Goal: Book appointment/travel/reservation

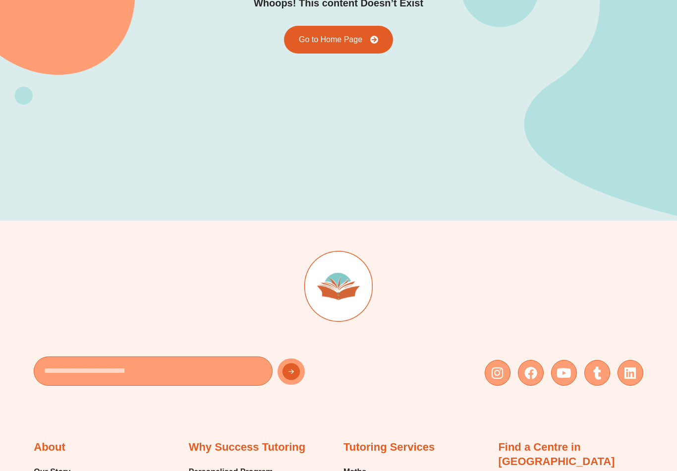
scroll to position [132, 0]
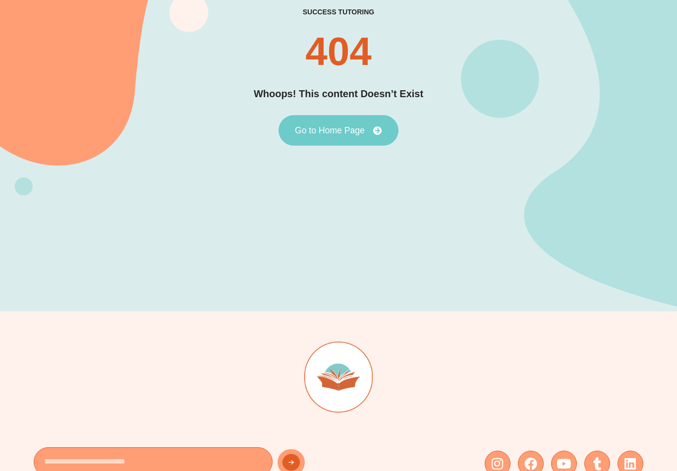
click at [367, 133] on link "Go to Home Page" at bounding box center [338, 130] width 120 height 31
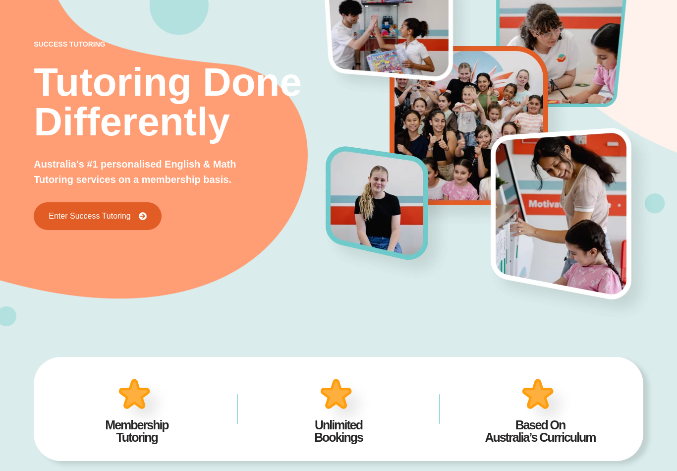
scroll to position [54, 0]
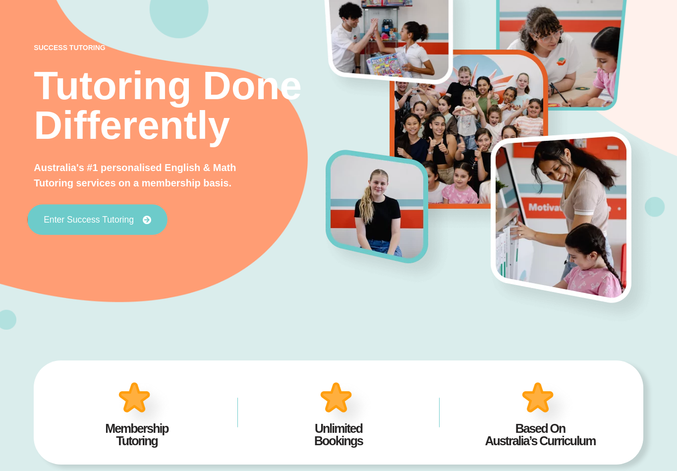
click at [75, 214] on link "Enter Success Tutoring" at bounding box center [97, 220] width 140 height 31
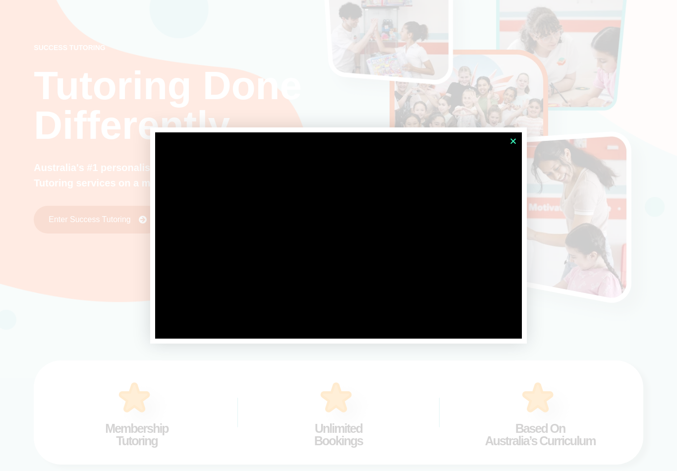
click at [516, 145] on icon "Close" at bounding box center [512, 140] width 7 height 7
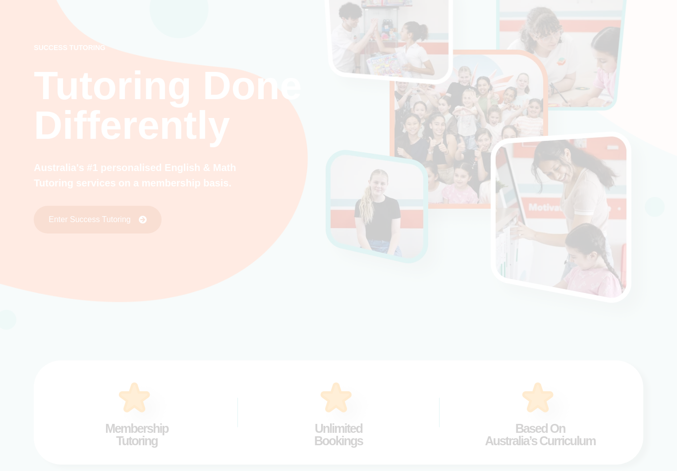
click at [512, 145] on icon "Close" at bounding box center [512, 140] width 7 height 7
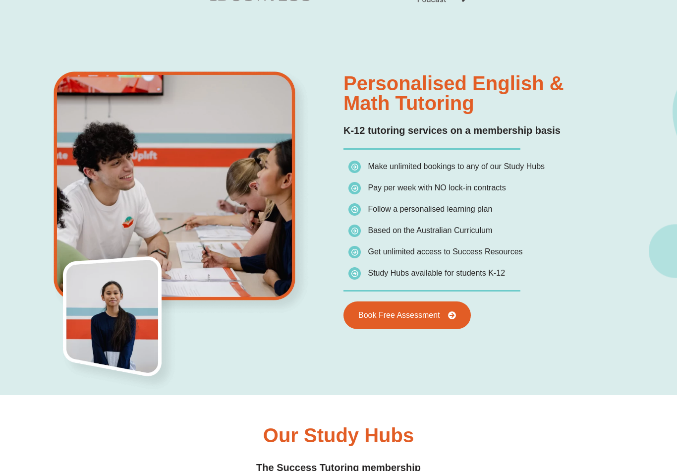
scroll to position [626, 0]
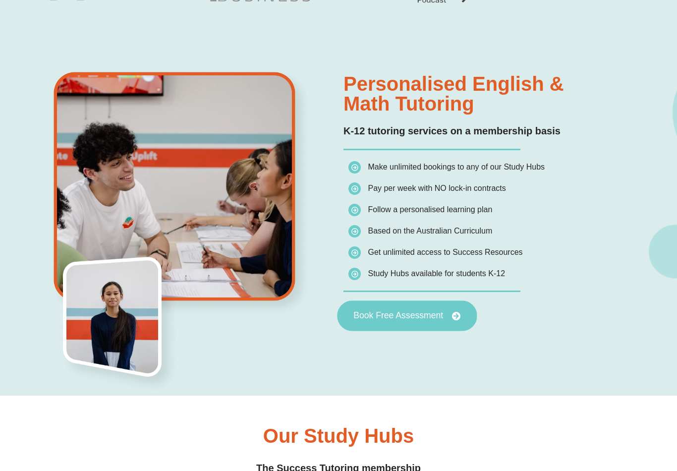
click at [429, 307] on link "Book Free Assessment" at bounding box center [407, 315] width 140 height 31
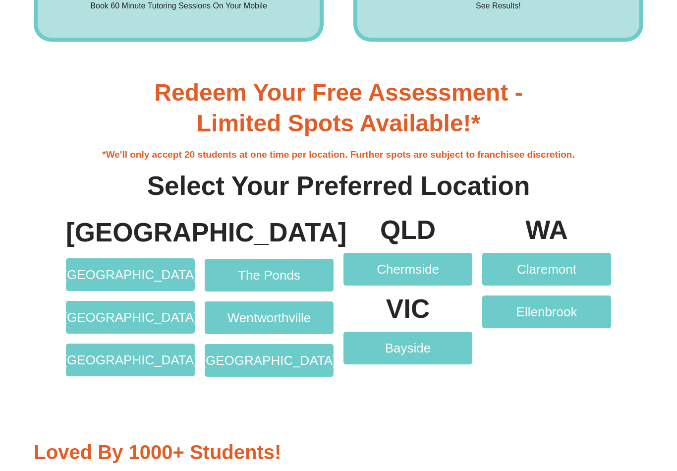
scroll to position [1648, 0]
